Goal: Task Accomplishment & Management: Manage account settings

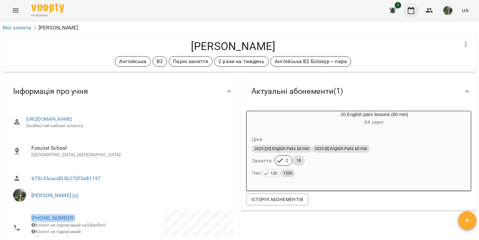
scroll to position [134, 0]
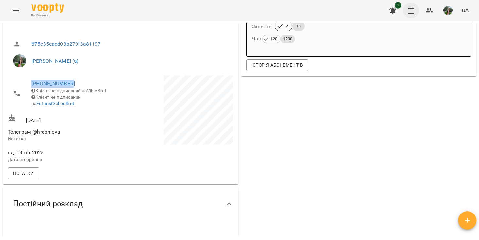
click at [408, 8] on icon "button" at bounding box center [410, 10] width 7 height 7
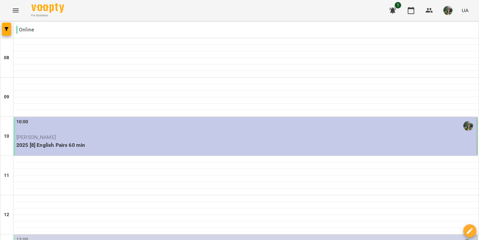
scroll to position [130, 0]
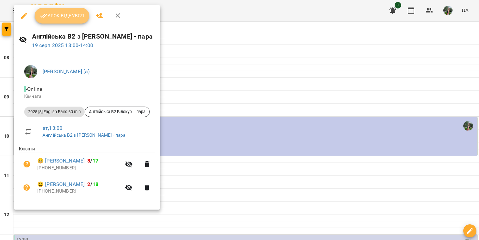
click at [77, 17] on span "Урок відбувся" at bounding box center [62, 16] width 44 height 8
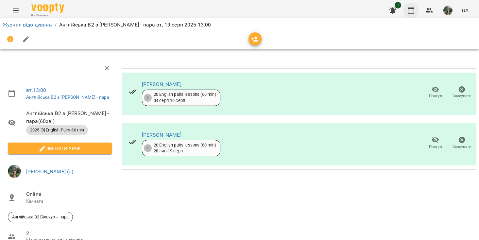
click at [412, 7] on icon "button" at bounding box center [411, 11] width 8 height 8
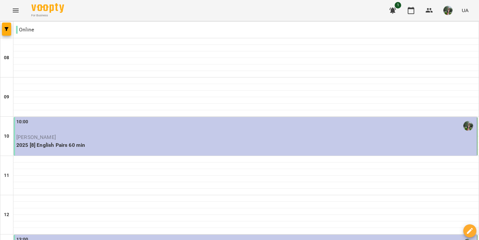
click at [74, 137] on p "[PERSON_NAME]" at bounding box center [245, 137] width 459 height 8
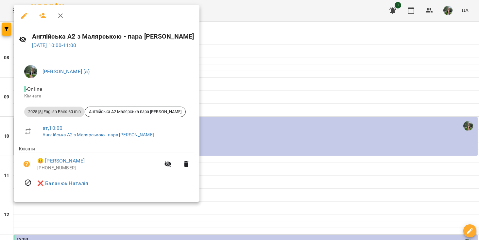
click at [241, 81] on div at bounding box center [239, 120] width 479 height 240
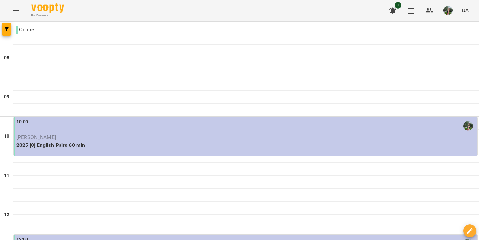
scroll to position [392, 0]
drag, startPoint x: 298, startPoint y: 2, endPoint x: 200, endPoint y: 211, distance: 231.1
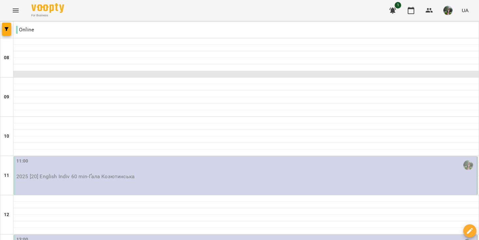
scroll to position [99, 0]
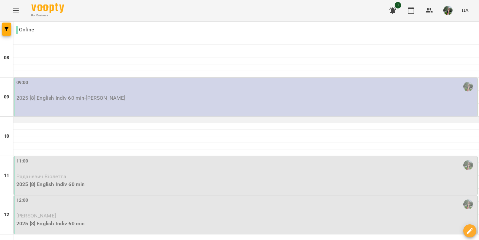
scroll to position [79, 0]
